Goal: Check status: Check status

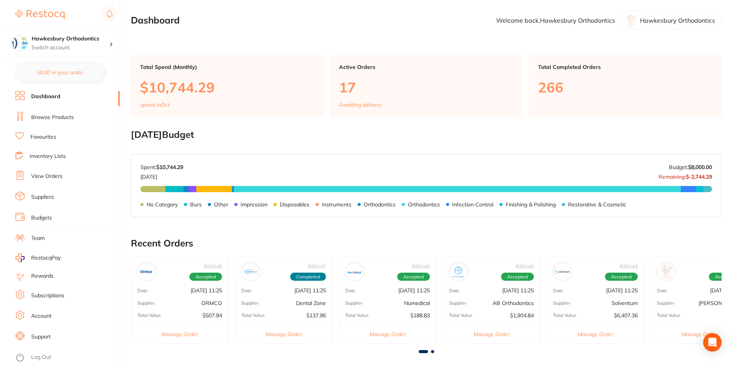
click at [434, 349] on div "# 95548 Accepted Date [DATE] 11:25 Supplier ORMCO Total Value $507.94 Manage Or…" at bounding box center [426, 302] width 591 height 93
click at [434, 354] on main "Dashboard Welcome back, Hawkesbury Orthodontics Hawkesbury Orthodontics Total S…" at bounding box center [434, 285] width 606 height 570
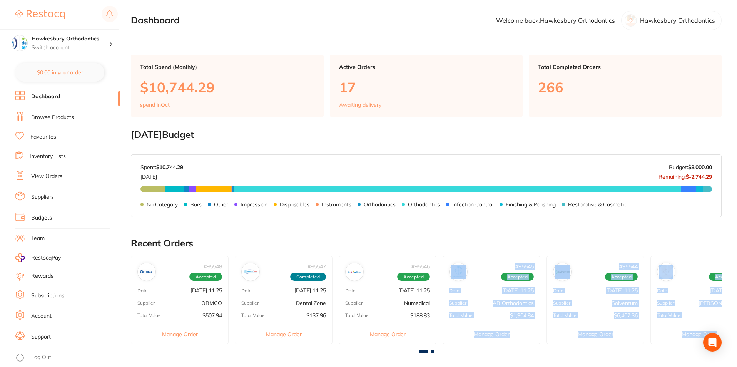
click at [432, 349] on div "# 95548 Accepted Date [DATE] 11:25 Supplier ORMCO Total Value $507.94 Manage Or…" at bounding box center [426, 304] width 591 height 97
click at [432, 351] on span at bounding box center [432, 351] width 3 height 3
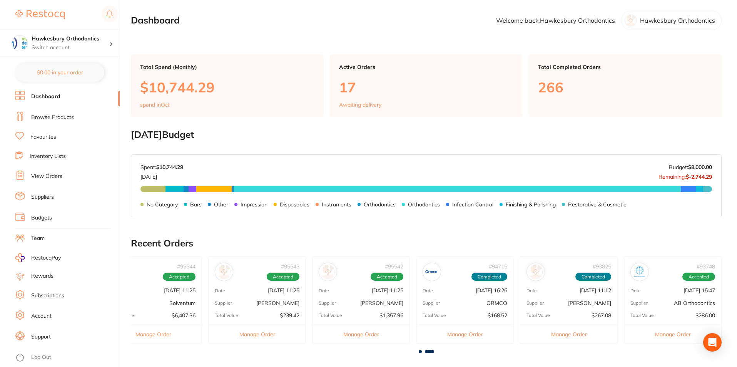
click at [403, 363] on main "Dashboard Welcome back, Hawkesbury Orthodontics Hawkesbury Orthodontics Total S…" at bounding box center [434, 285] width 606 height 570
click at [451, 294] on div "# 94715 Completed Date [DATE] 16:26 Supplier ORMCO Total Value $168.52 Manage O…" at bounding box center [465, 299] width 98 height 87
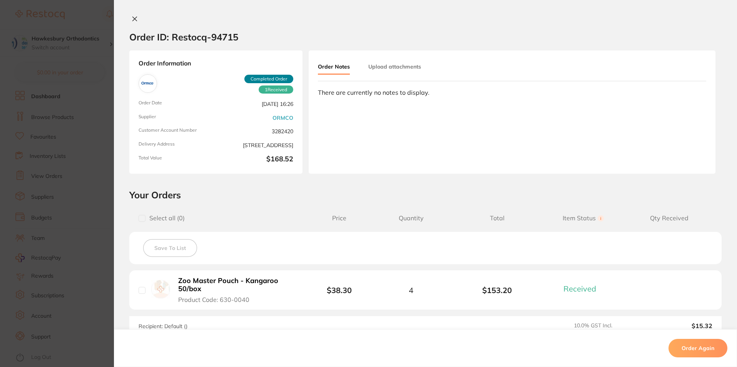
click at [132, 22] on button at bounding box center [134, 19] width 11 height 8
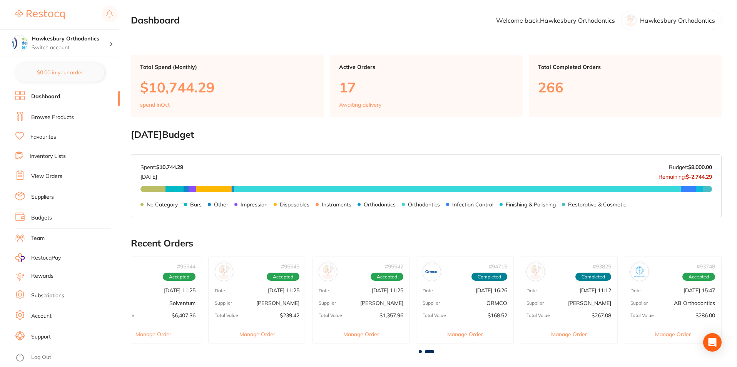
scroll to position [38, 0]
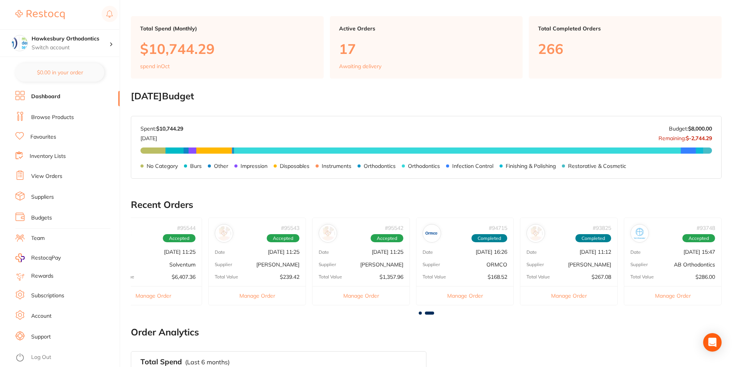
click at [354, 234] on div "# 95542 Accepted" at bounding box center [360, 230] width 97 height 25
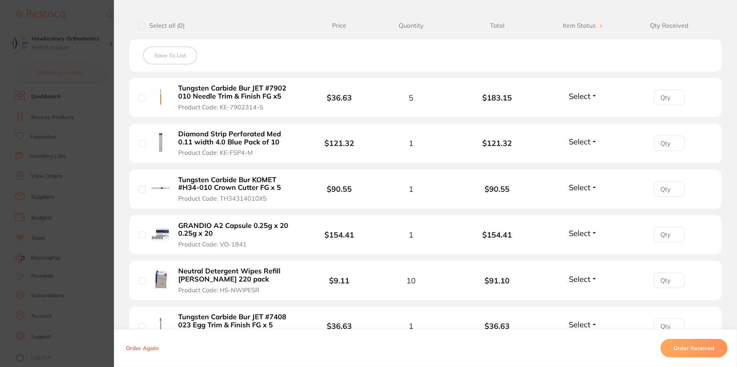
scroll to position [308, 0]
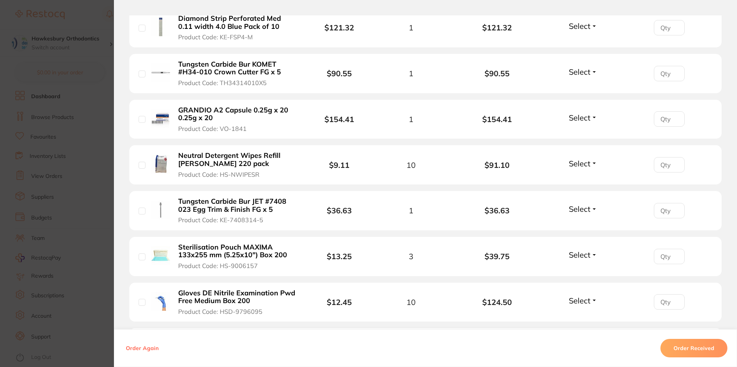
click at [140, 118] on input "checkbox" at bounding box center [142, 119] width 7 height 7
checkbox input "true"
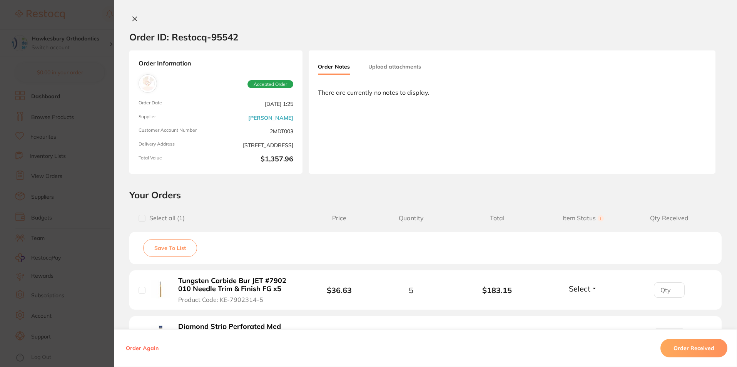
scroll to position [154, 0]
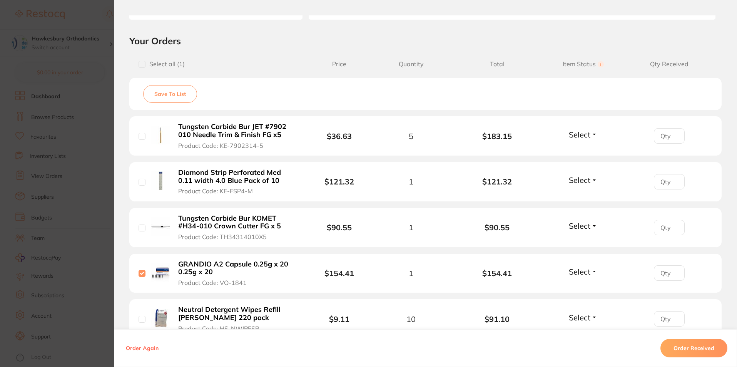
click at [586, 130] on span "Select" at bounding box center [580, 135] width 22 height 10
click at [619, 130] on li "Tungsten Carbide Bur JET #7902 010 Needle Trim & Finish FG x5 Product Code: KE-…" at bounding box center [425, 136] width 592 height 40
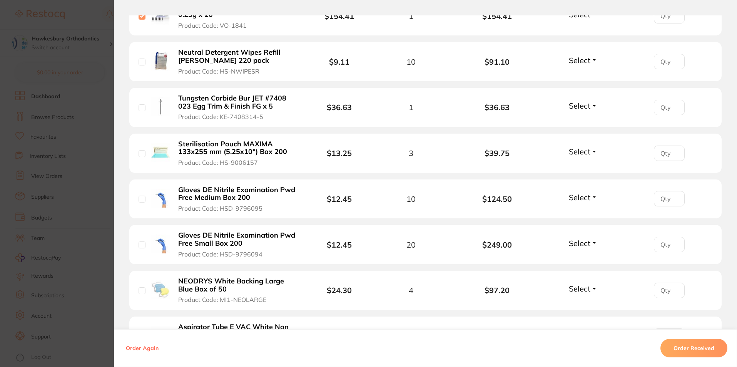
scroll to position [257, 0]
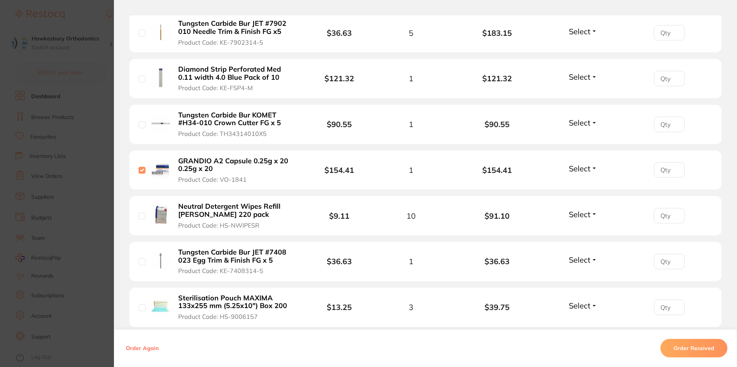
click at [582, 171] on span "Select" at bounding box center [580, 169] width 22 height 10
click at [584, 185] on span "Received" at bounding box center [583, 185] width 20 height 6
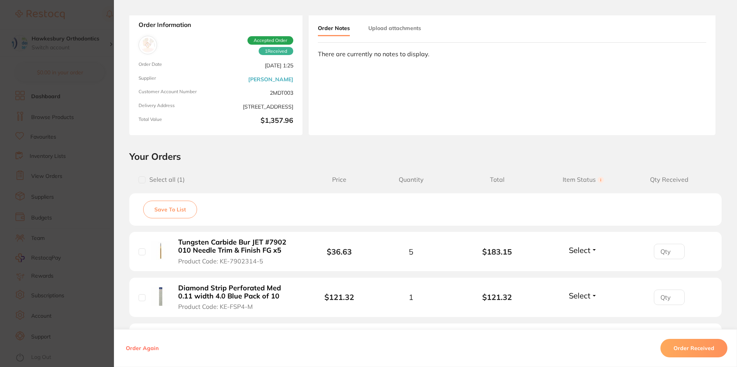
scroll to position [0, 0]
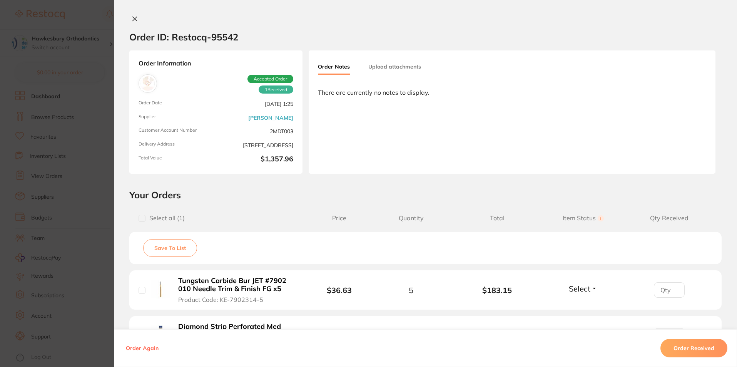
click at [136, 24] on div "Order ID: Restocq- 95542" at bounding box center [183, 36] width 109 height 27
click at [135, 17] on icon at bounding box center [135, 19] width 4 height 4
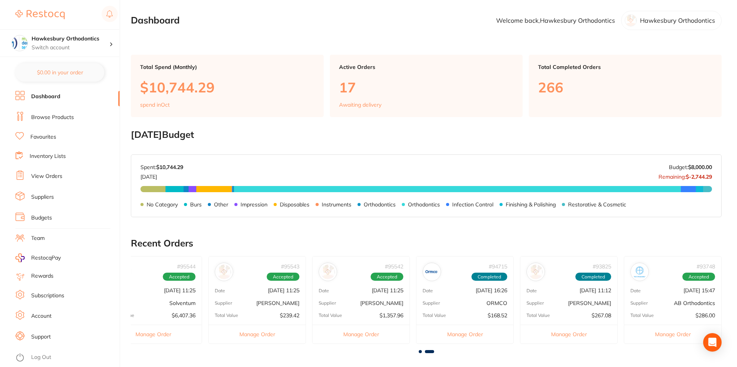
click at [269, 307] on div "# 95543 Accepted Date [DATE] 11:25 Supplier [PERSON_NAME] Total Value $239.42 M…" at bounding box center [257, 299] width 98 height 87
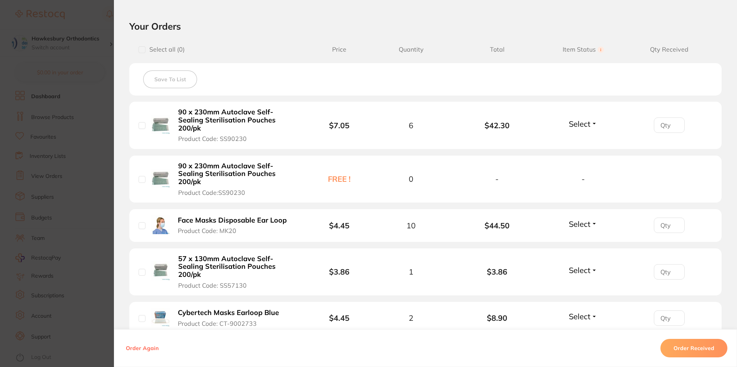
scroll to position [53, 0]
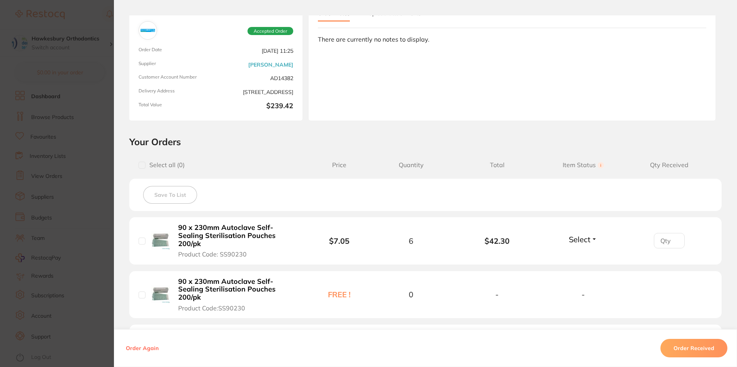
click at [150, 162] on span "Select all ( 0 )" at bounding box center [164, 164] width 39 height 7
click at [141, 165] on input "checkbox" at bounding box center [142, 165] width 7 height 7
checkbox input "true"
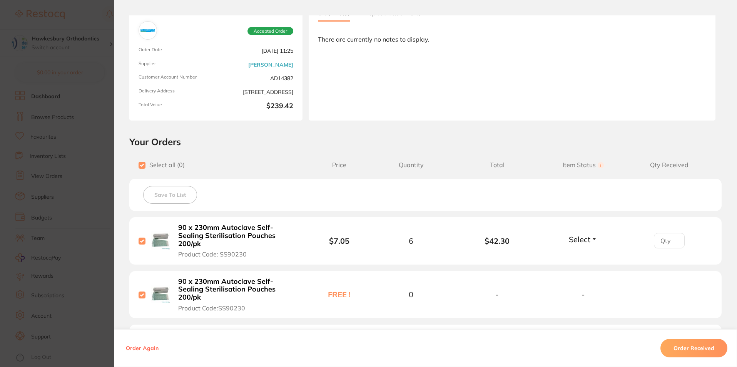
checkbox input "true"
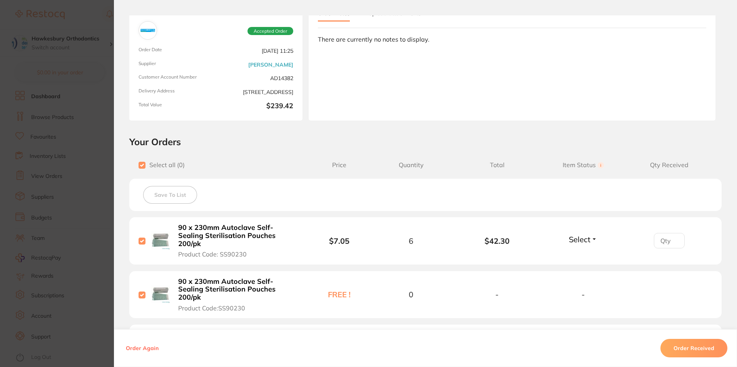
checkbox input "true"
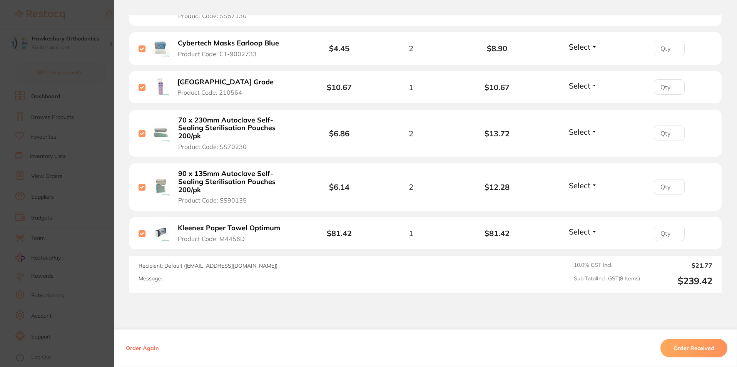
scroll to position [77, 0]
click at [684, 347] on button "Order Received" at bounding box center [693, 348] width 67 height 18
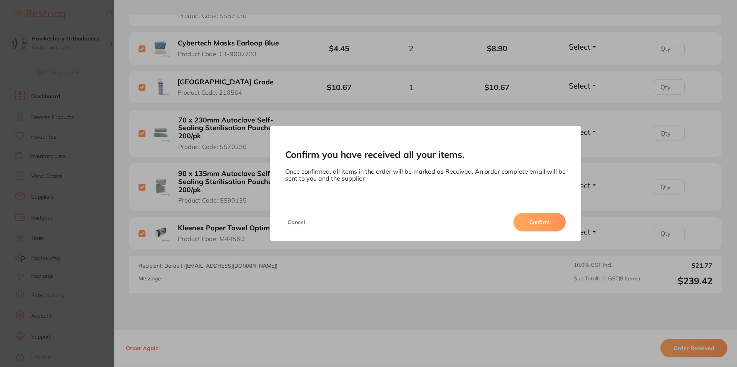
click at [534, 219] on button "Confirm" at bounding box center [539, 222] width 52 height 18
